Goal: Find contact information: Find contact information

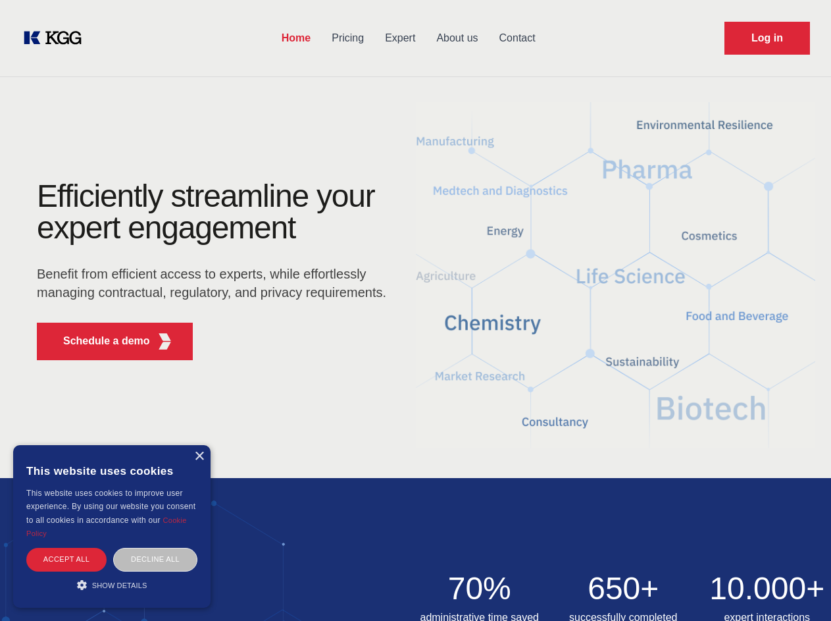
click at [415, 310] on div "Efficiently streamline your expert engagement Benefit from efficient access to …" at bounding box center [216, 275] width 400 height 190
click at [99, 341] on p "Schedule a demo" at bounding box center [106, 341] width 87 height 16
click at [199, 456] on div "× This website uses cookies This website uses cookies to improve user experienc…" at bounding box center [111, 526] width 197 height 163
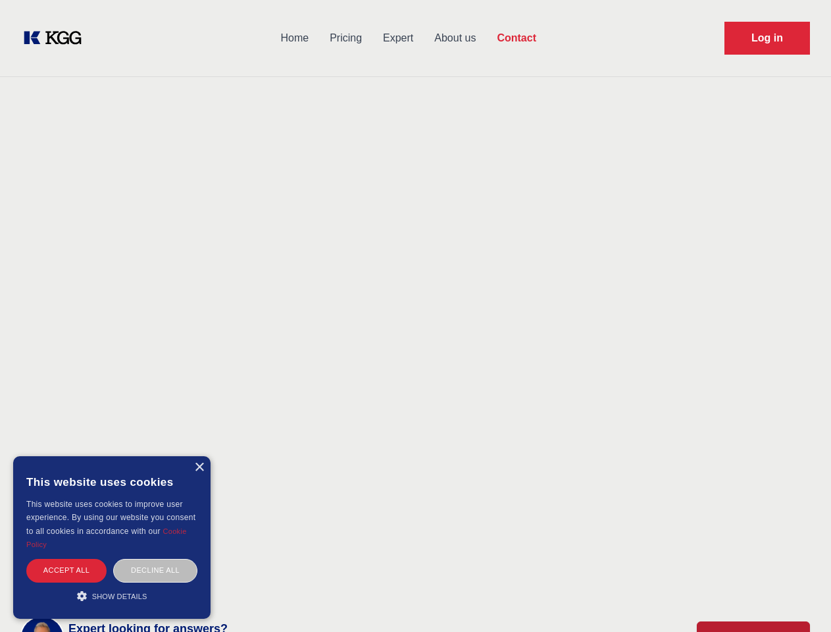
click at [66, 559] on div "Accept all" at bounding box center [66, 570] width 80 height 23
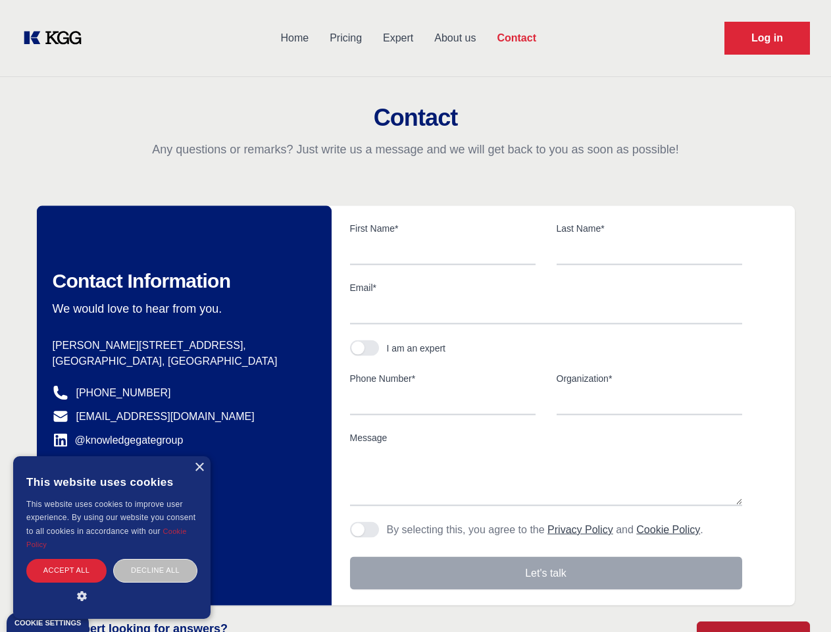
click at [155, 559] on div "Contact Information We would love to hear from you. Postal address [PERSON_NAME…" at bounding box center [184, 405] width 295 height 399
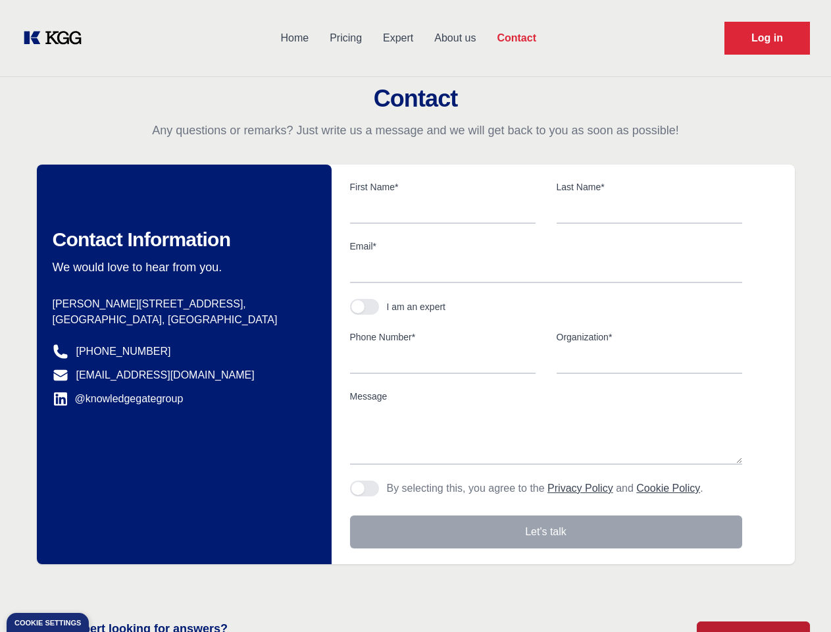
click at [112, 584] on main "Contact Any questions or remarks? Just write us a message and we will get back …" at bounding box center [415, 342] width 831 height 685
